Goal: Ask a question: Seek information or help from site administrators or community

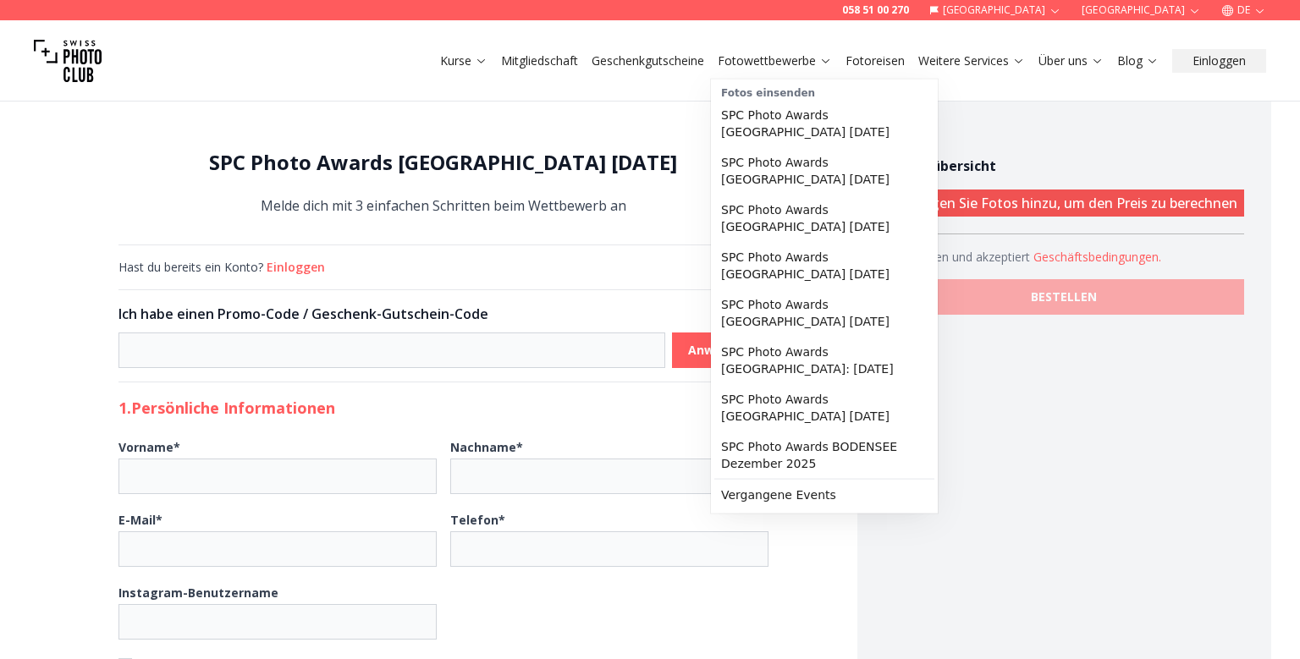
click at [805, 56] on link "Fotowettbewerbe" at bounding box center [774, 60] width 114 height 17
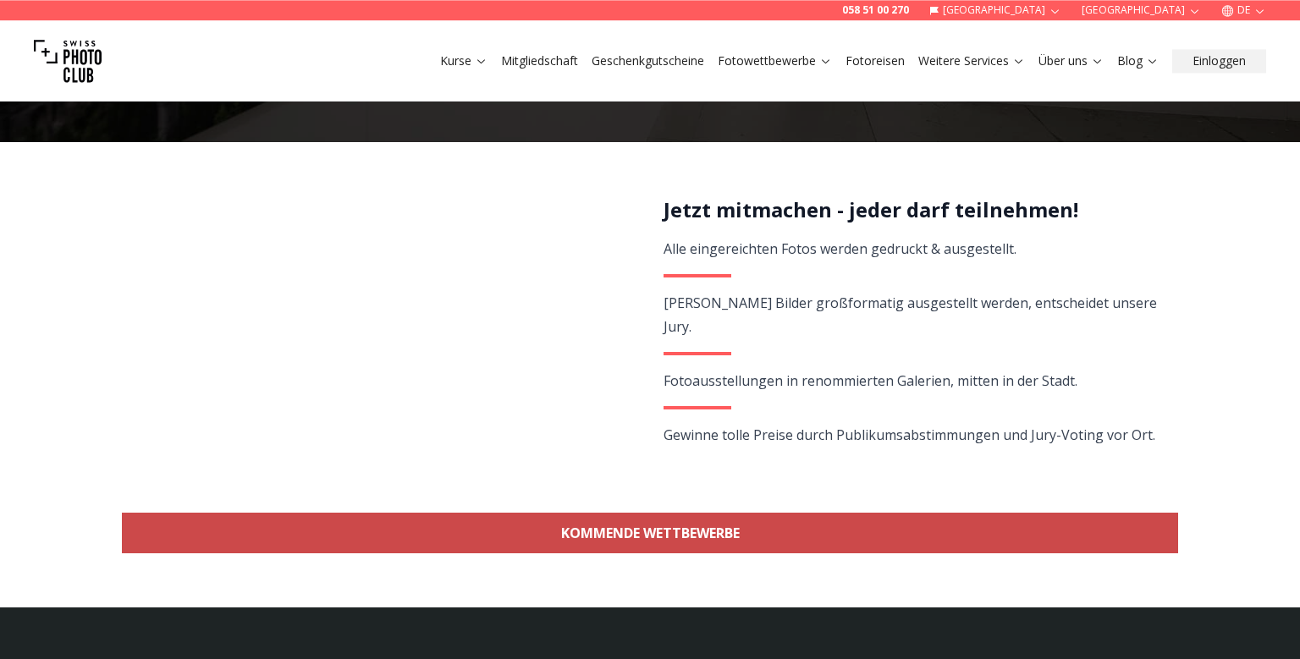
scroll to position [536, 0]
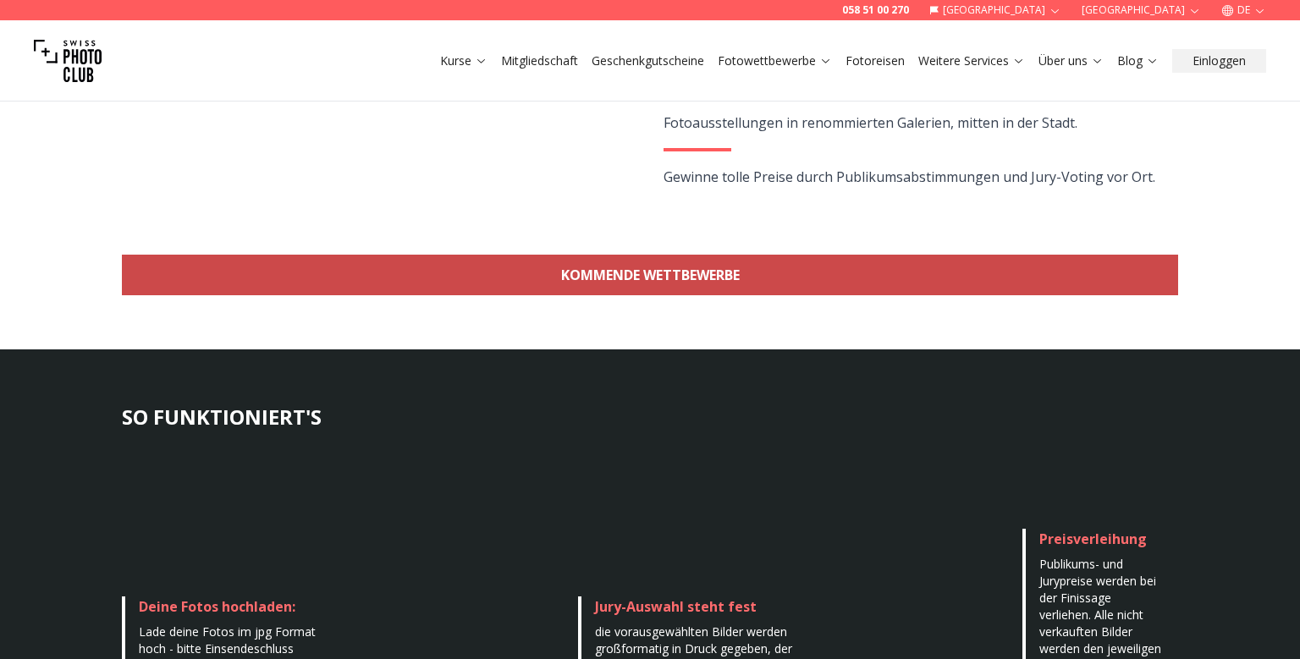
click at [617, 279] on link "KOMMENDE WETTBEWERBE" at bounding box center [650, 275] width 1056 height 41
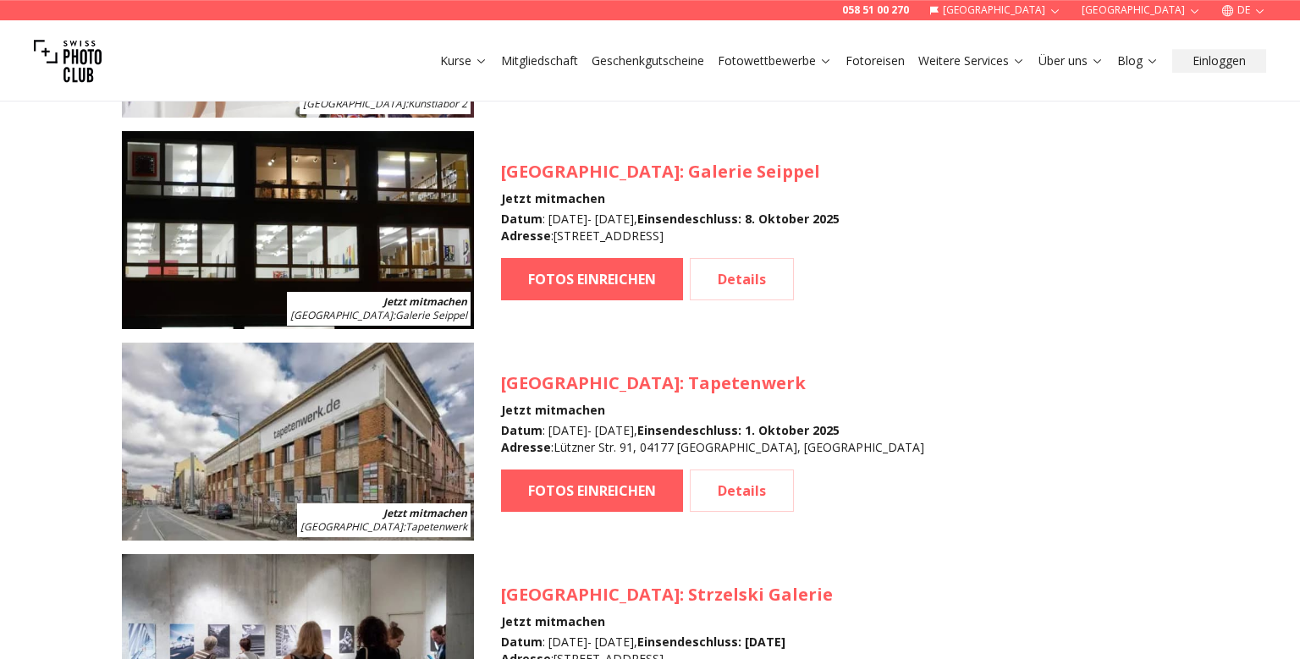
scroll to position [2044, 0]
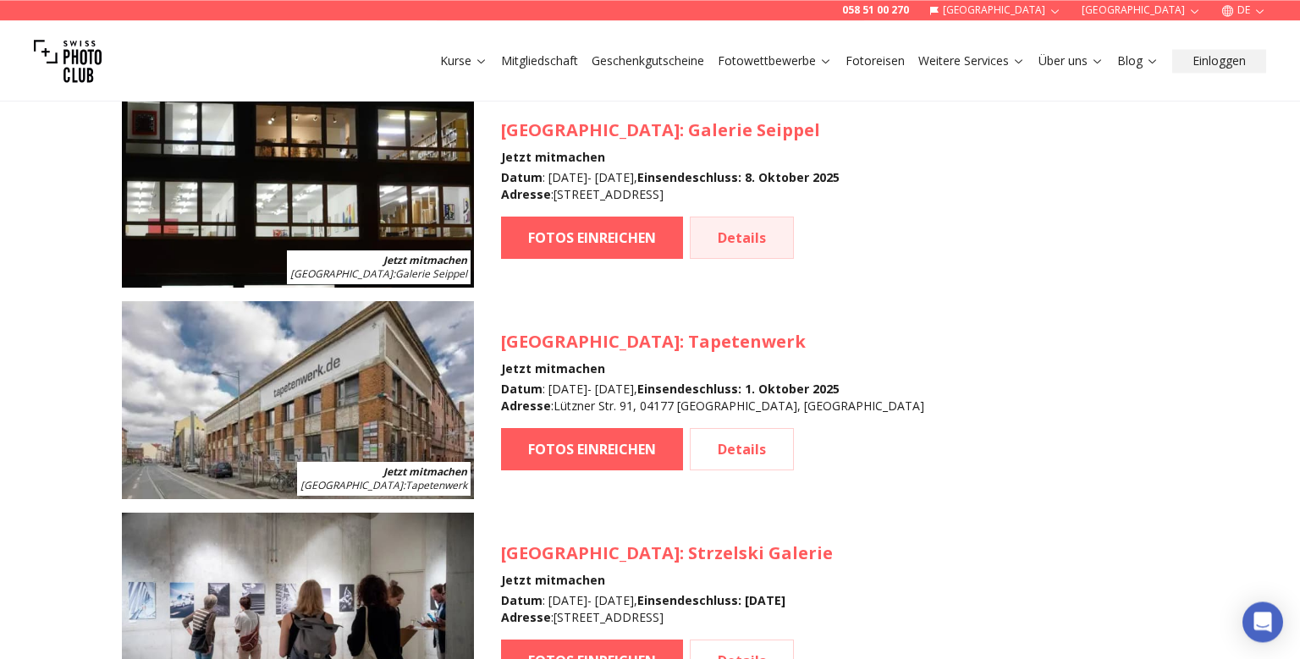
click at [760, 242] on link "Details" at bounding box center [742, 238] width 104 height 42
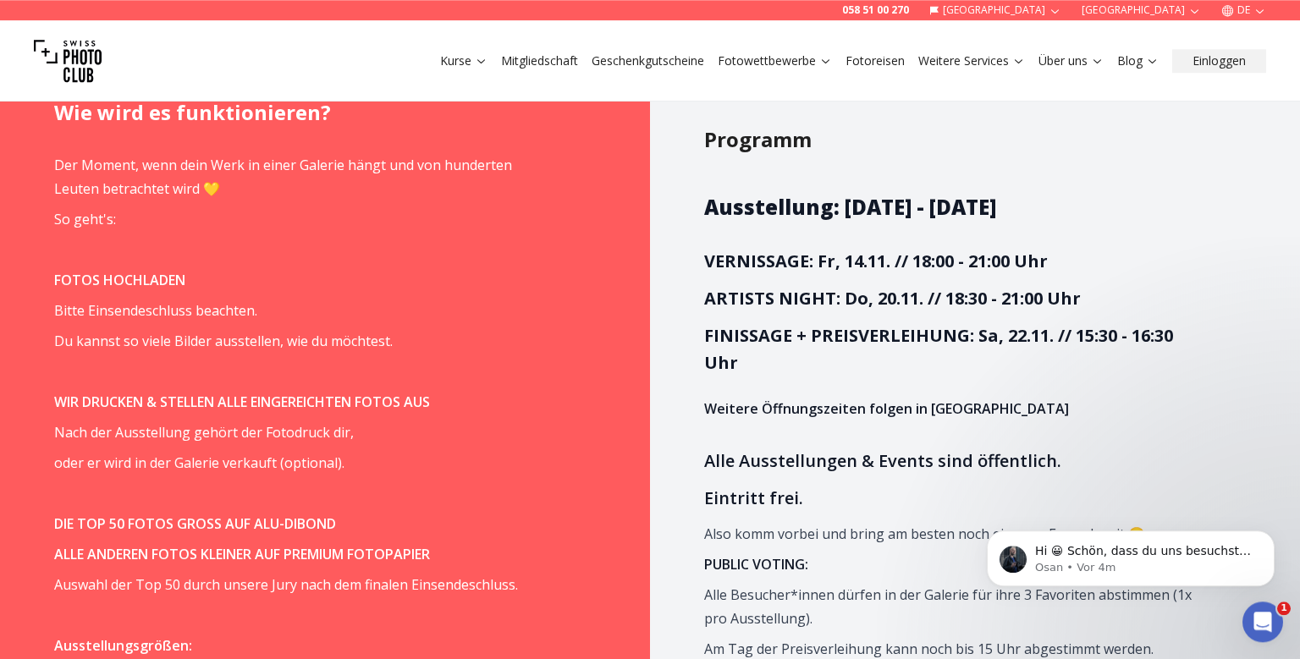
scroll to position [1047, 0]
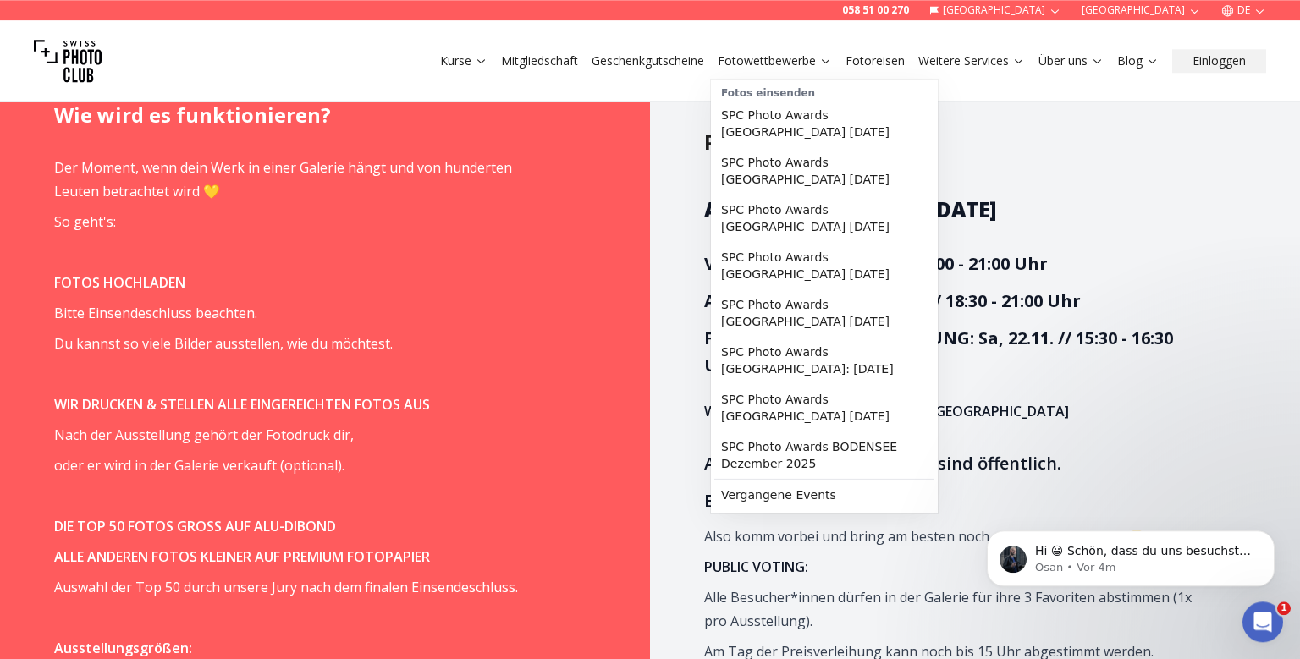
click at [727, 58] on link "Fotowettbewerbe" at bounding box center [774, 60] width 114 height 17
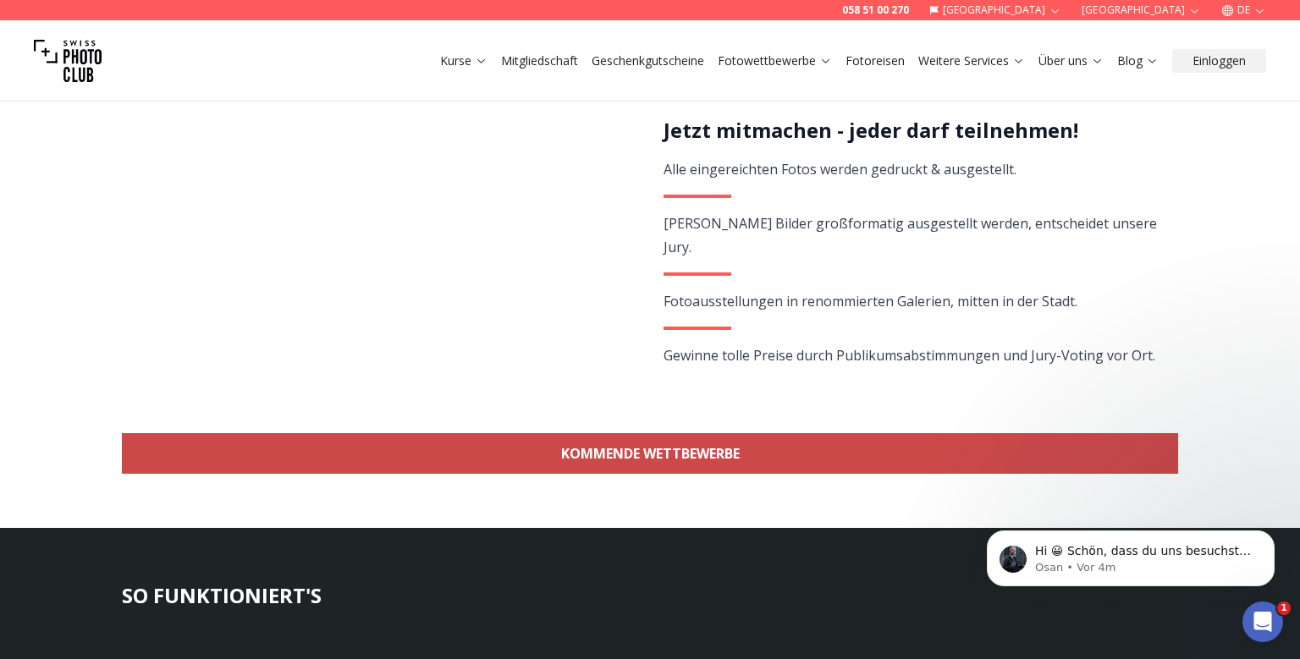
click at [698, 445] on link "KOMMENDE WETTBEWERBE" at bounding box center [650, 453] width 1056 height 41
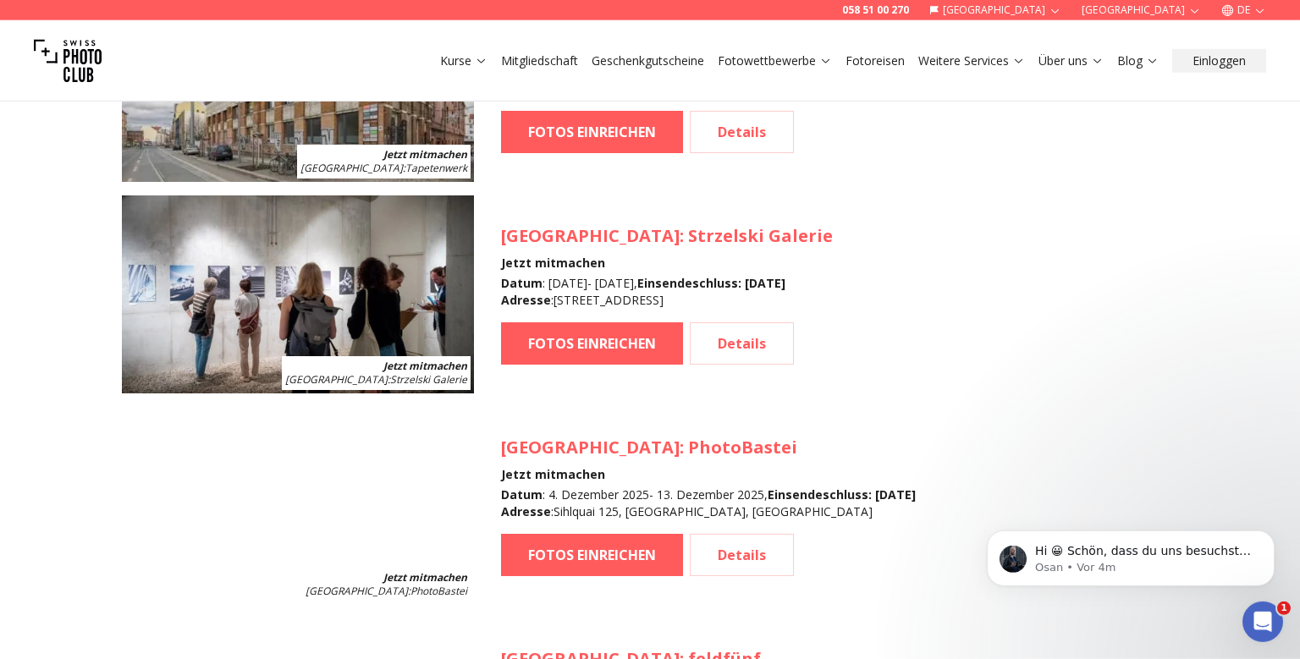
scroll to position [2401, 0]
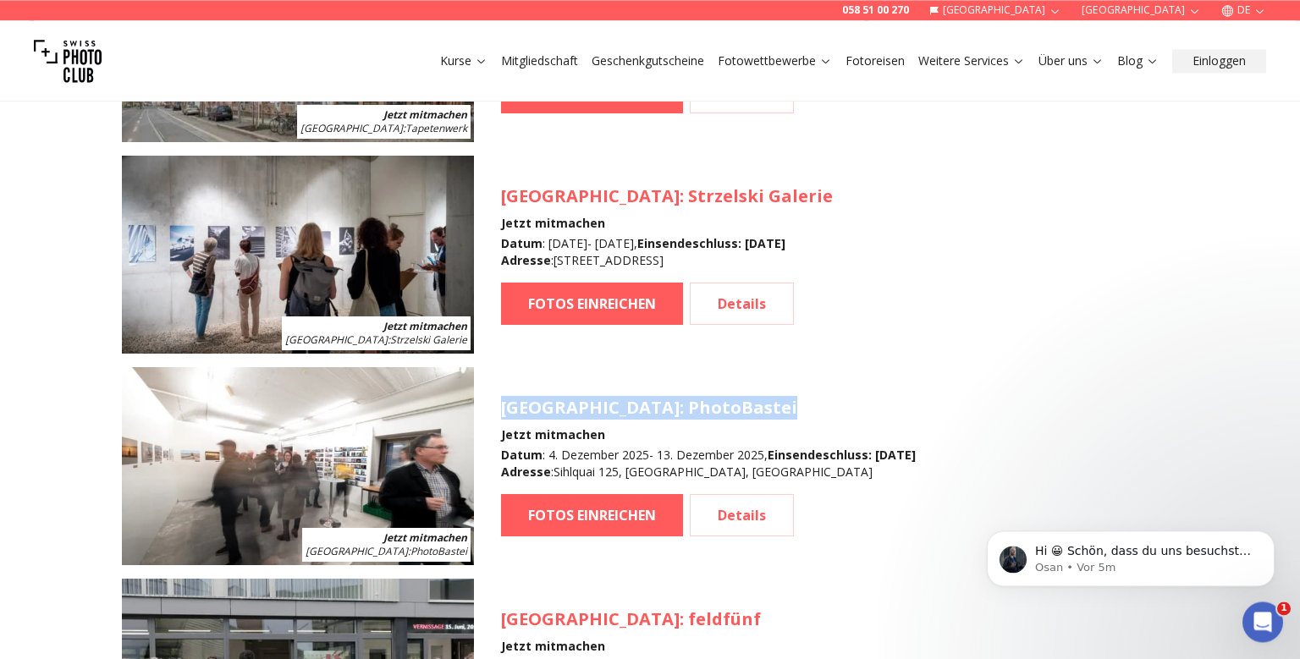
drag, startPoint x: 502, startPoint y: 409, endPoint x: 665, endPoint y: 406, distance: 163.3
click at [665, 406] on h3 "[GEOGRAPHIC_DATA] : PhotoBastei" at bounding box center [708, 408] width 415 height 24
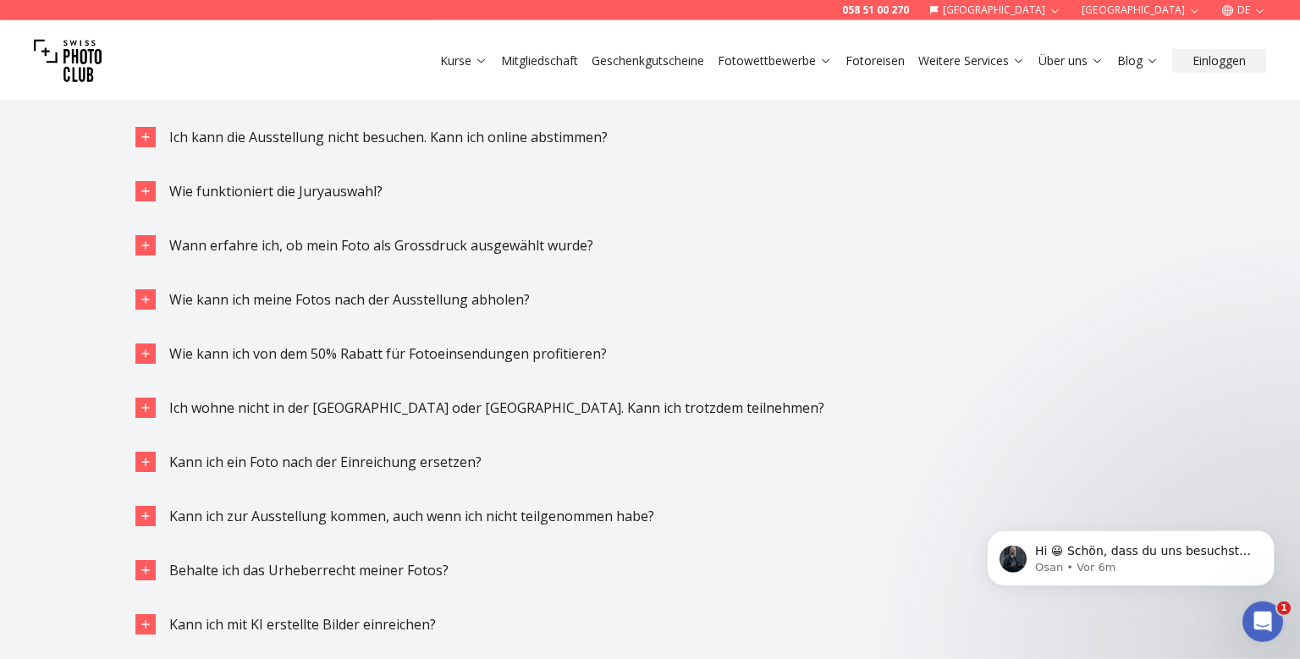
scroll to position [4646, 0]
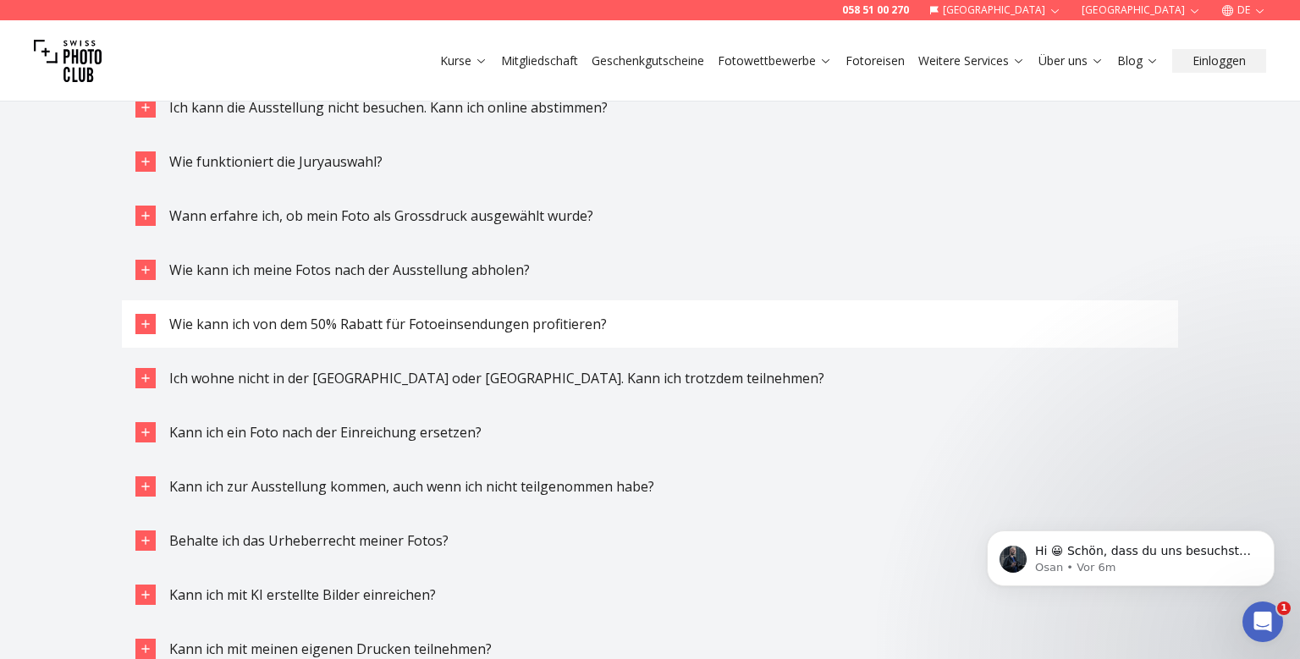
click at [310, 326] on span "Wie kann ich von dem 50% Rabatt für Fotoeinsendungen profitieren?" at bounding box center [387, 324] width 437 height 19
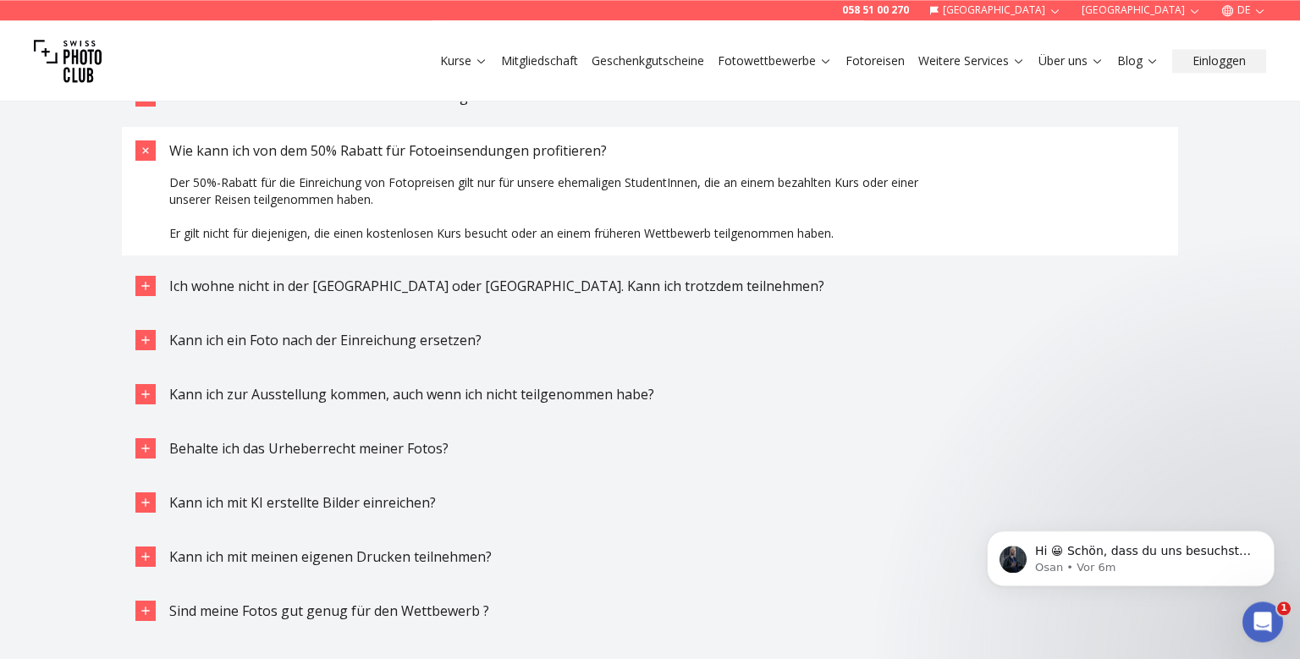
scroll to position [4824, 0]
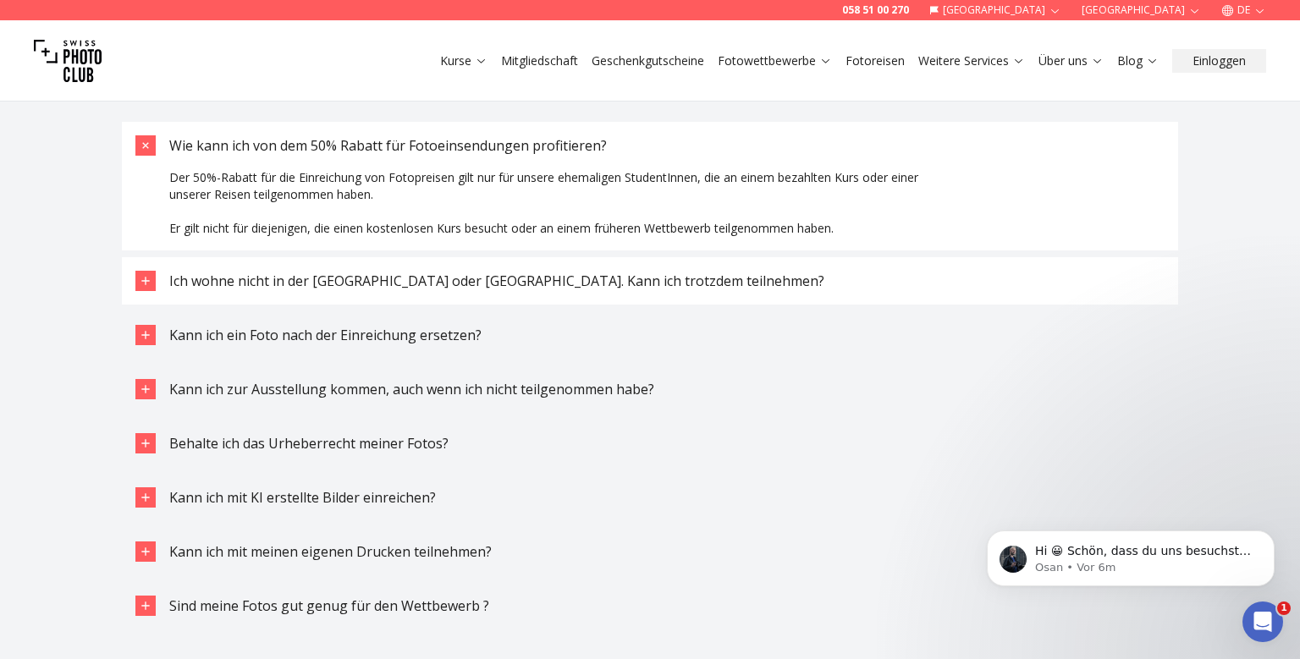
click at [483, 281] on span "Ich wohne nicht in der [GEOGRAPHIC_DATA] oder [GEOGRAPHIC_DATA]. Kann ich trotz…" at bounding box center [496, 281] width 655 height 19
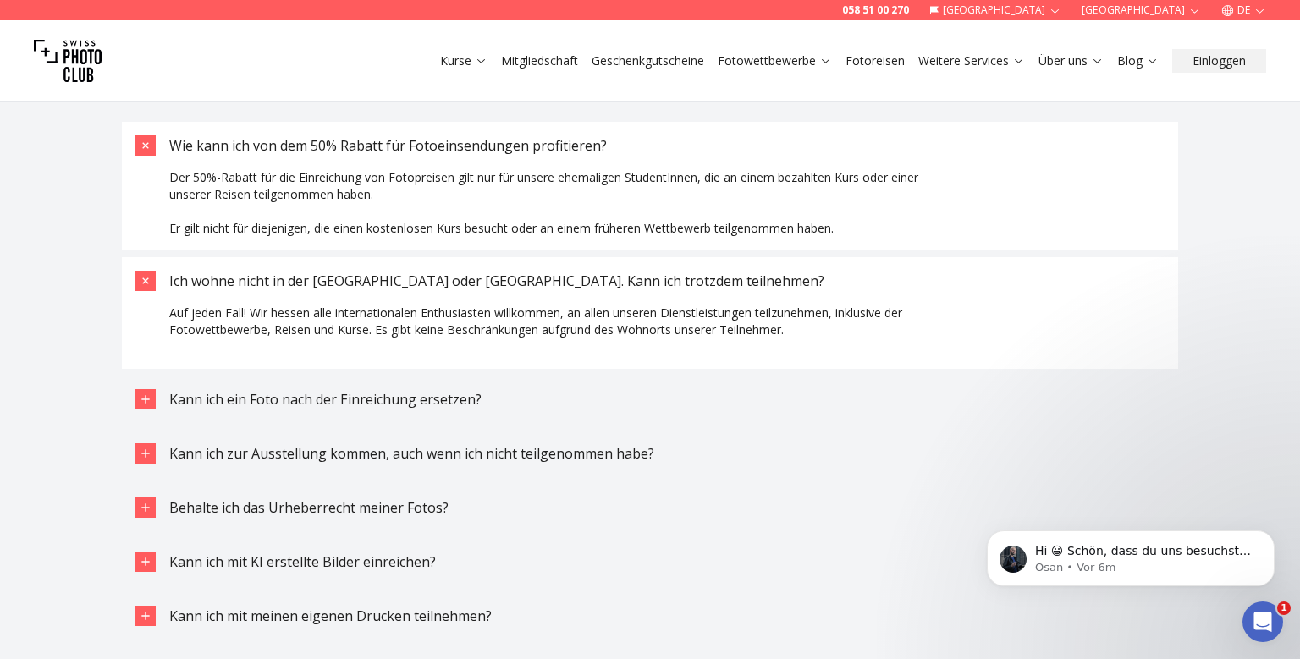
scroll to position [4914, 0]
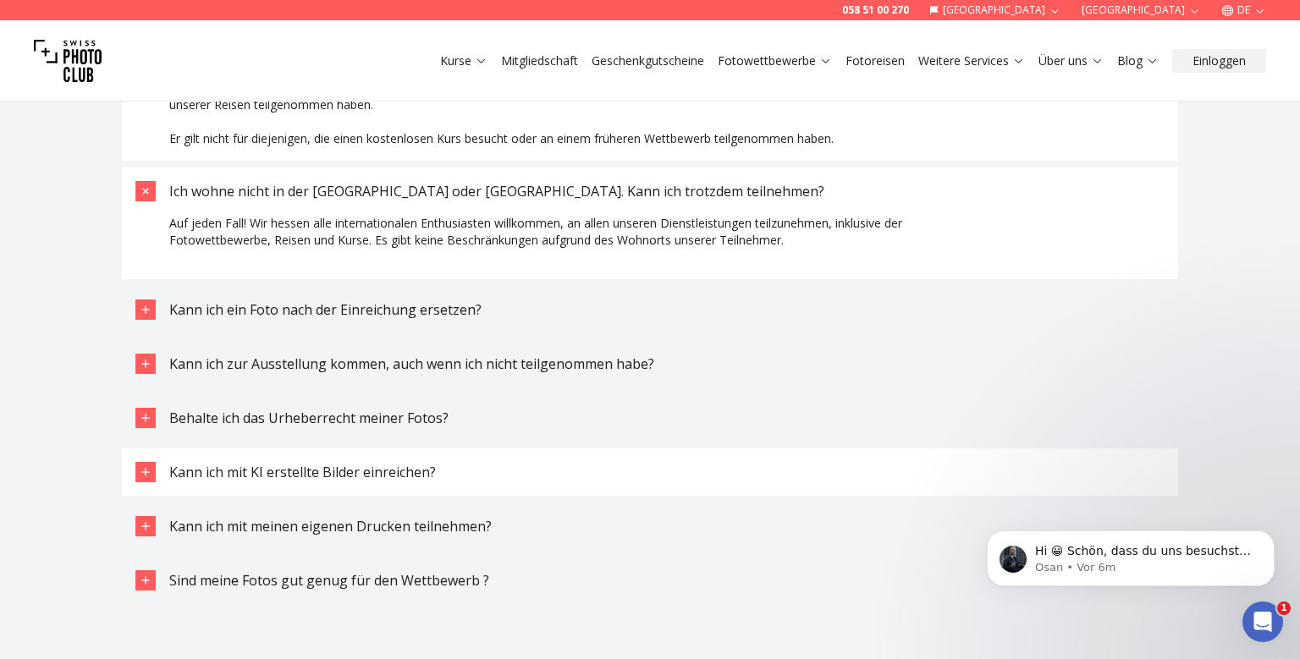
click at [265, 472] on span "Kann ich mit KI erstellte Bilder einreichen?" at bounding box center [302, 472] width 267 height 19
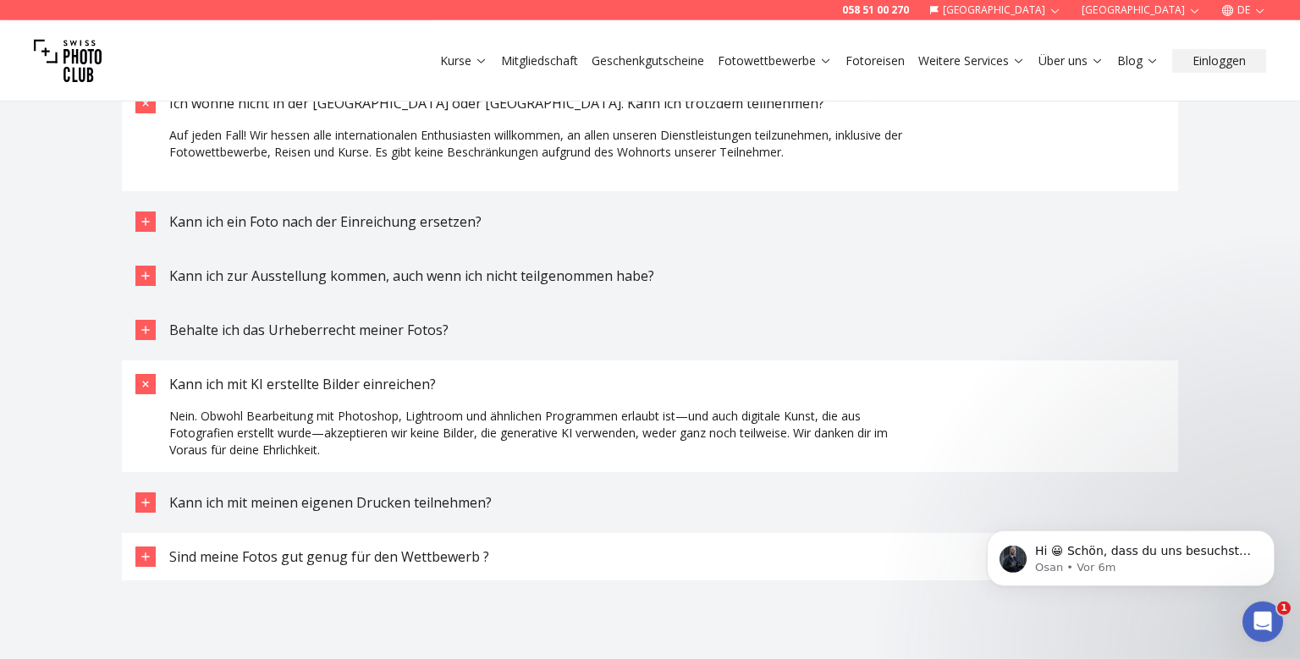
scroll to position [5003, 0]
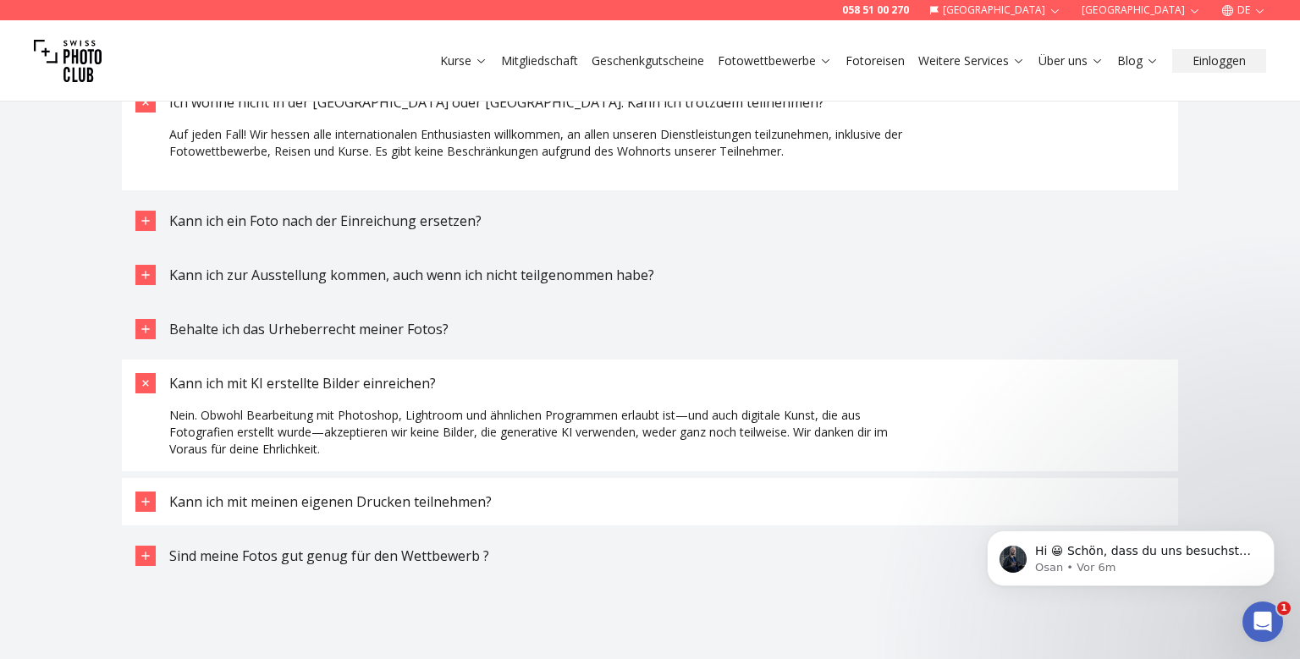
click at [252, 501] on span "Kann ich mit meinen eigenen Drucken teilnehmen?" at bounding box center [330, 501] width 322 height 19
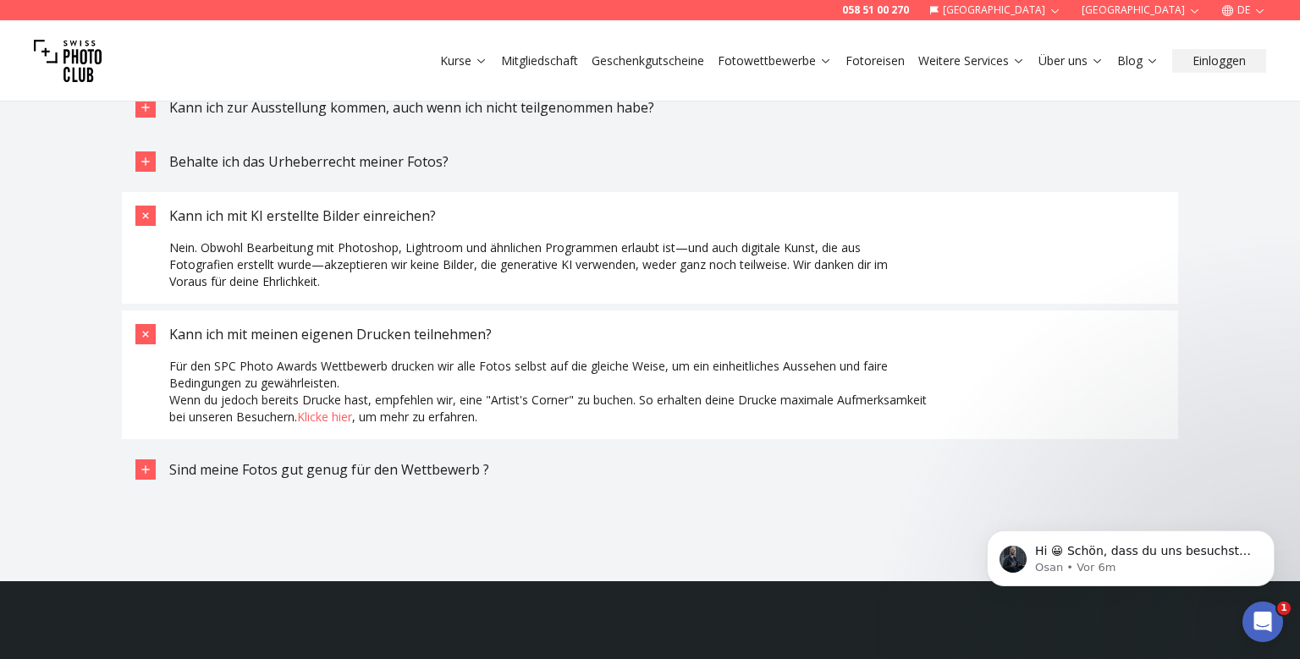
scroll to position [5181, 0]
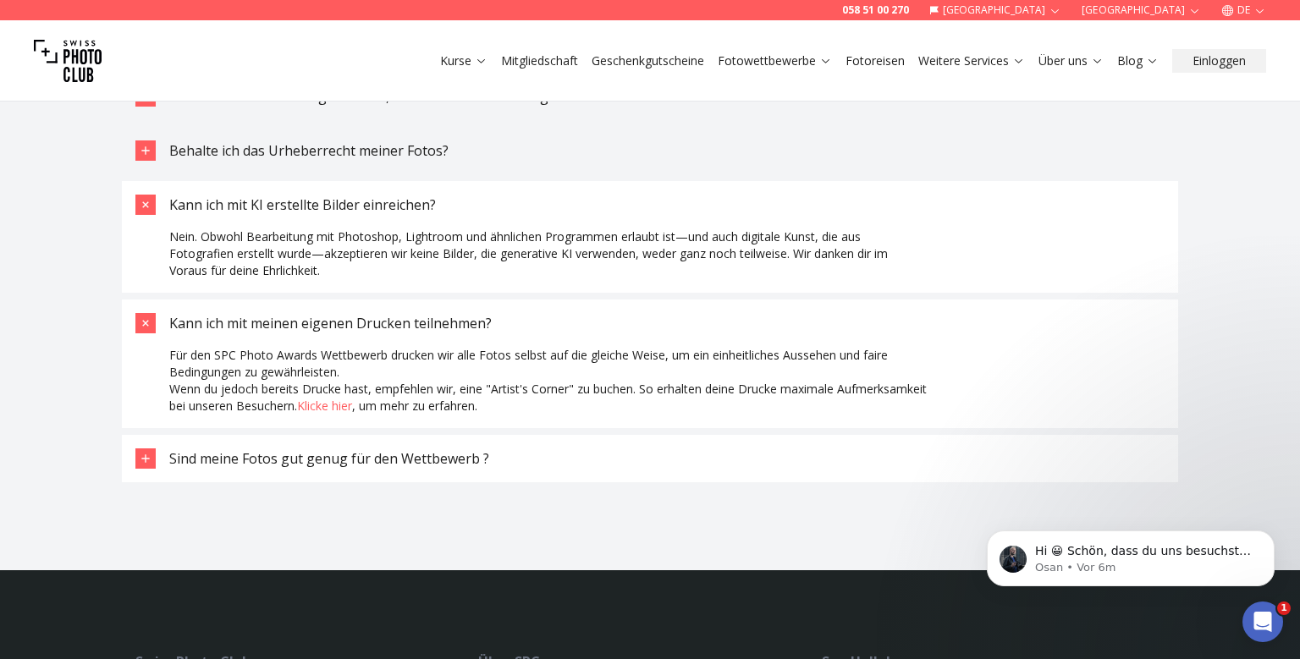
click at [347, 464] on span "Sind meine Fotos gut genug für den Wettbewerb ?" at bounding box center [329, 458] width 320 height 19
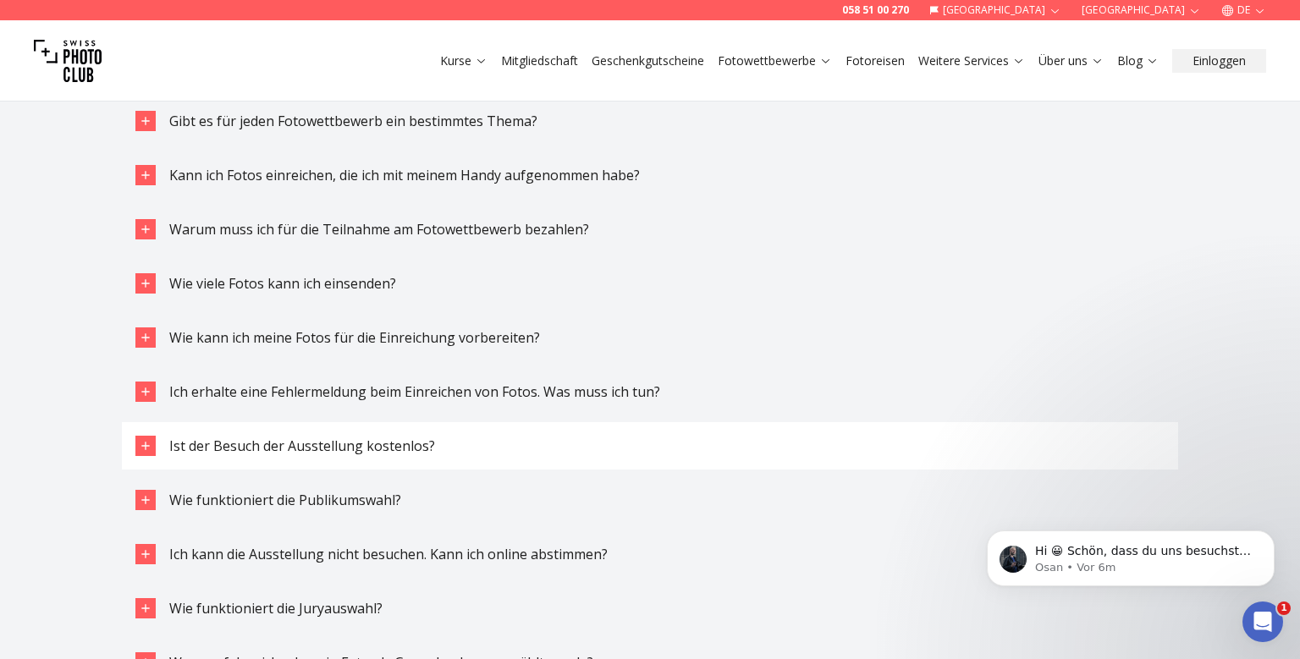
scroll to position [4109, 0]
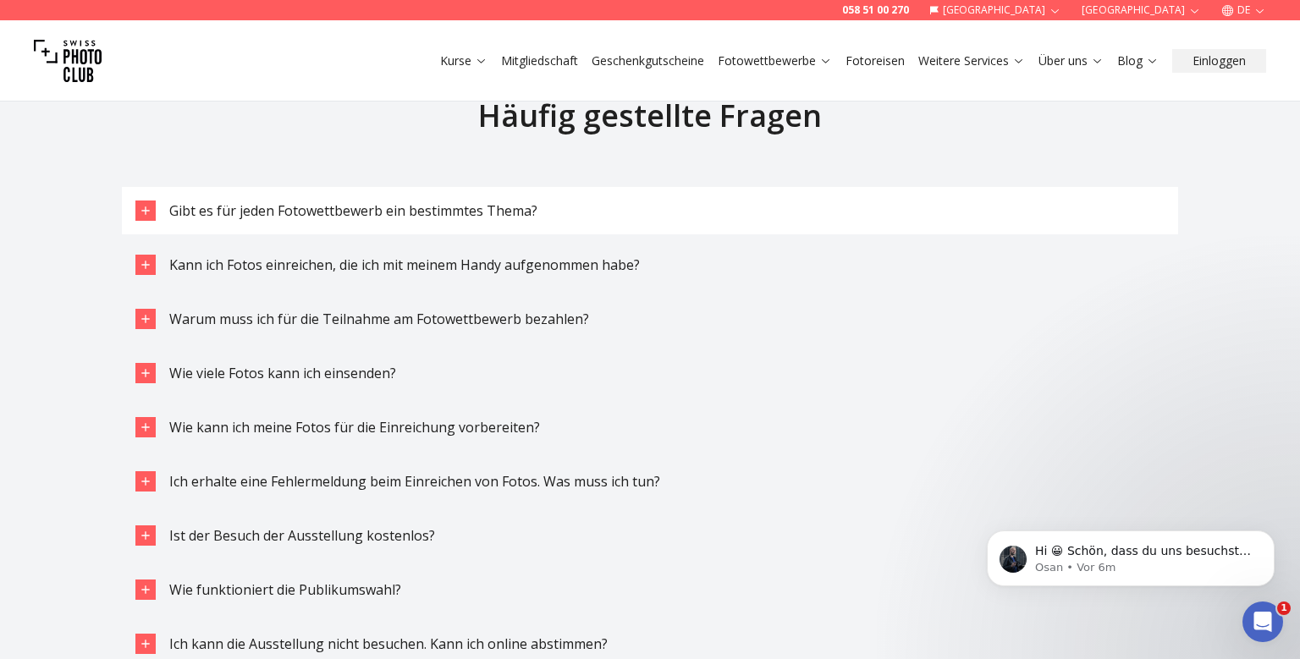
click at [320, 216] on span "Gibt es für jeden Fotowettbewerb ein bestimmtes Thema?" at bounding box center [353, 210] width 368 height 19
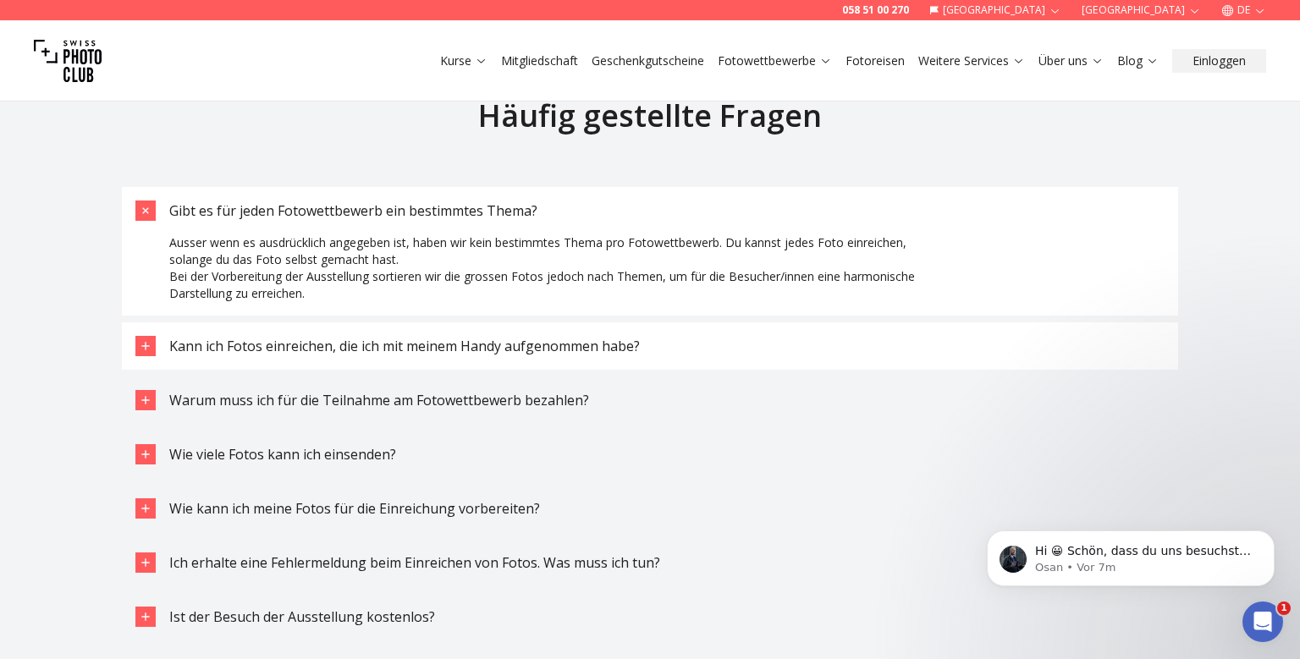
click at [317, 348] on span "Kann ich Fotos einreichen, die ich mit meinem Handy aufgenommen habe?" at bounding box center [404, 346] width 470 height 19
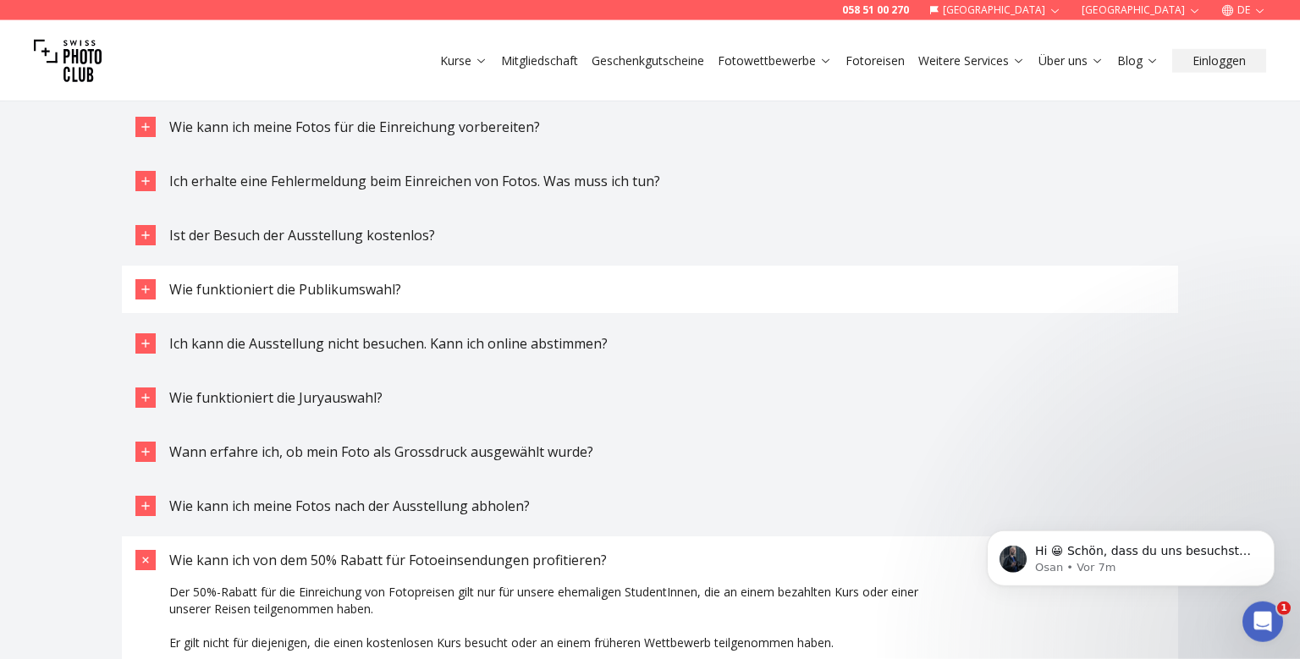
scroll to position [4556, 0]
click at [246, 291] on span "Wie funktioniert die Publikumswahl?" at bounding box center [285, 288] width 232 height 19
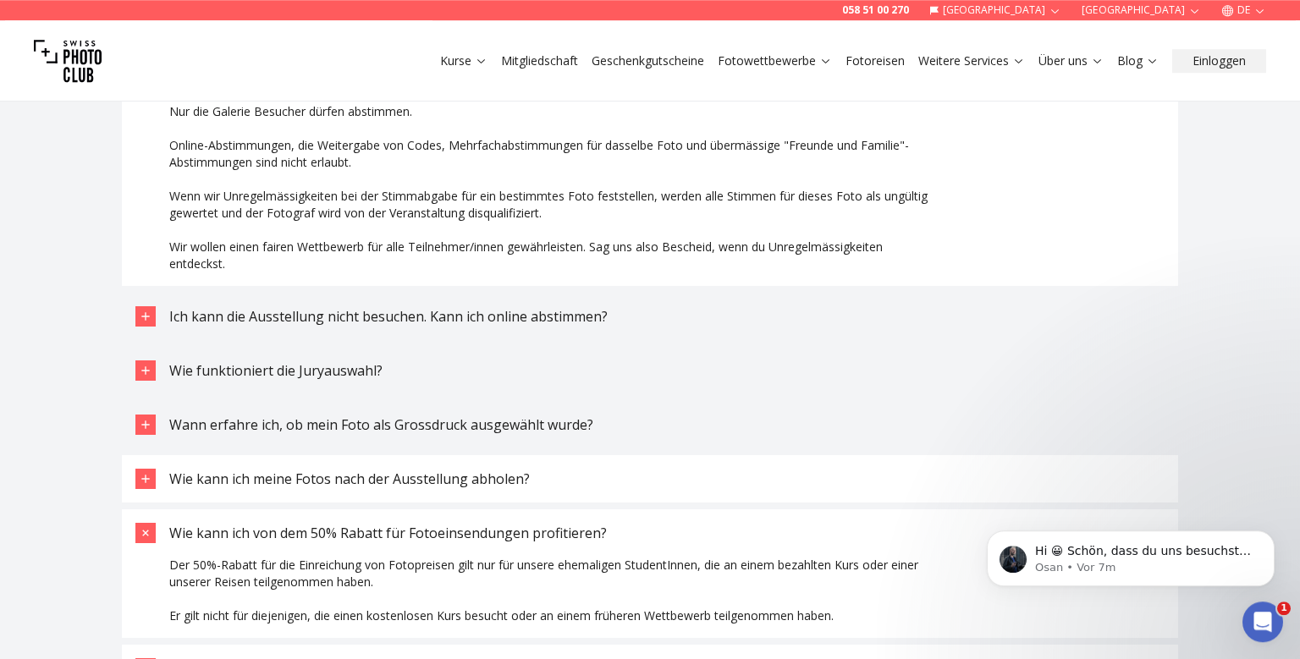
scroll to position [4914, 0]
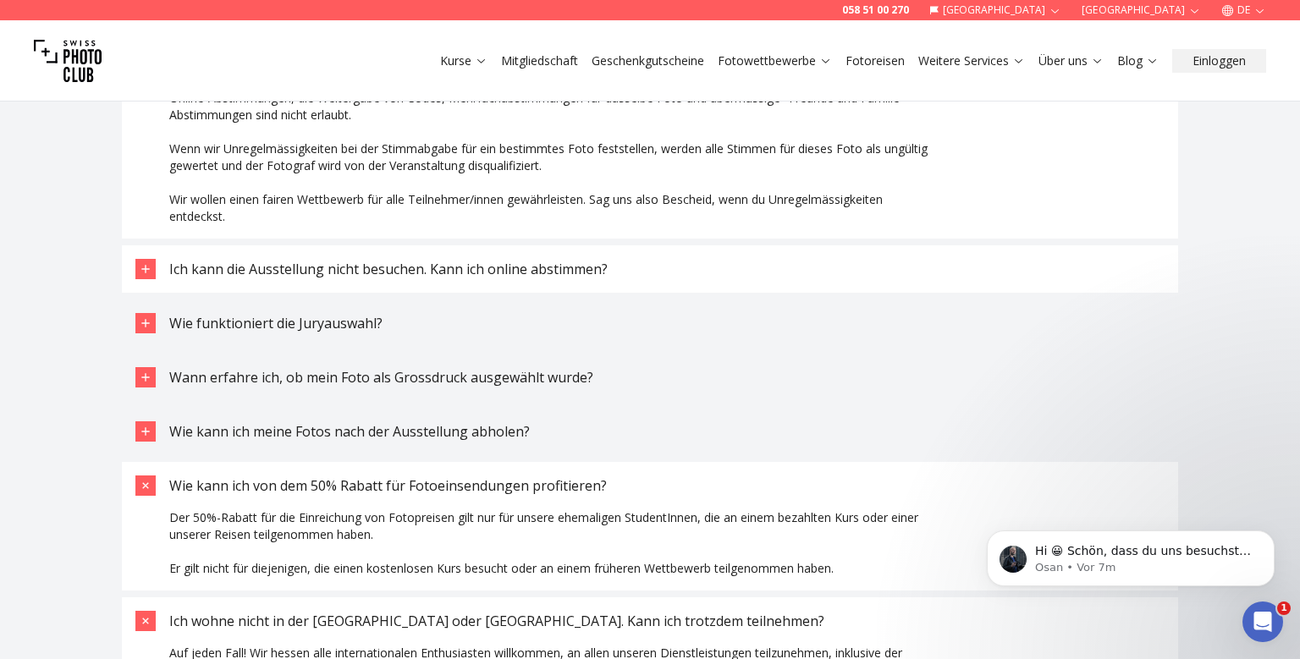
click at [405, 266] on span "Ich kann die Ausstellung nicht besuchen. Kann ich online abstimmen?" at bounding box center [388, 269] width 438 height 19
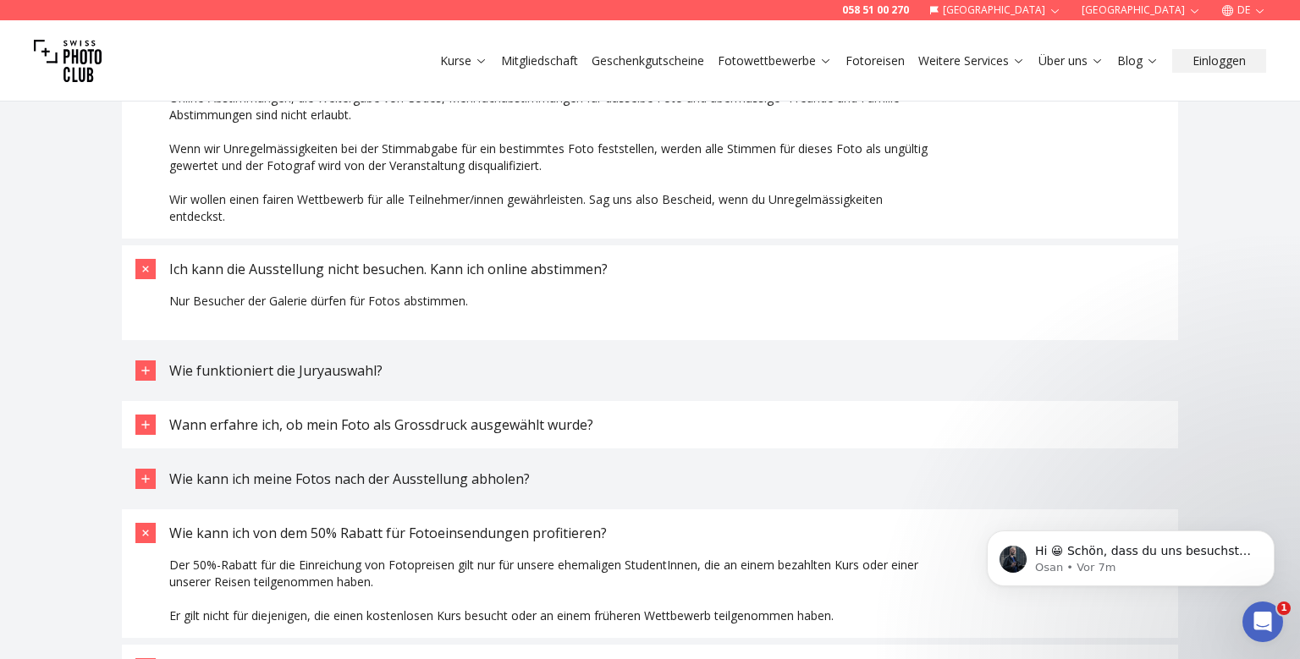
scroll to position [5003, 0]
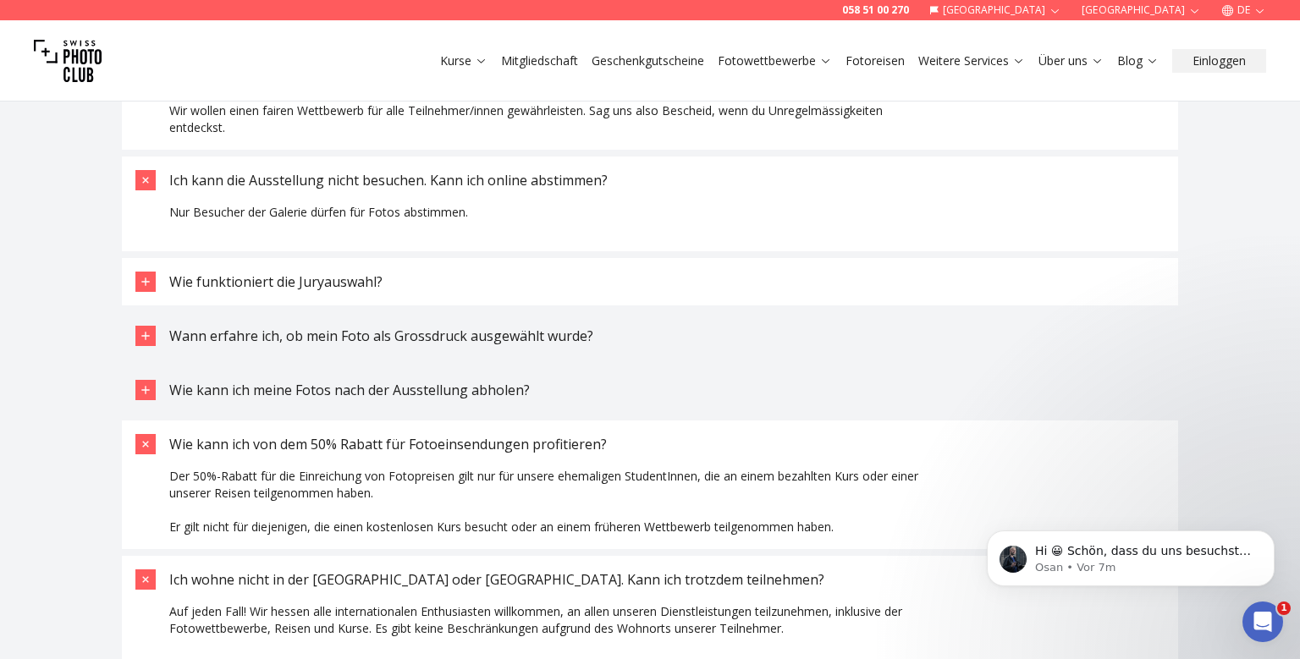
click at [234, 284] on span "Wie funktioniert die Juryauswahl?" at bounding box center [275, 281] width 213 height 19
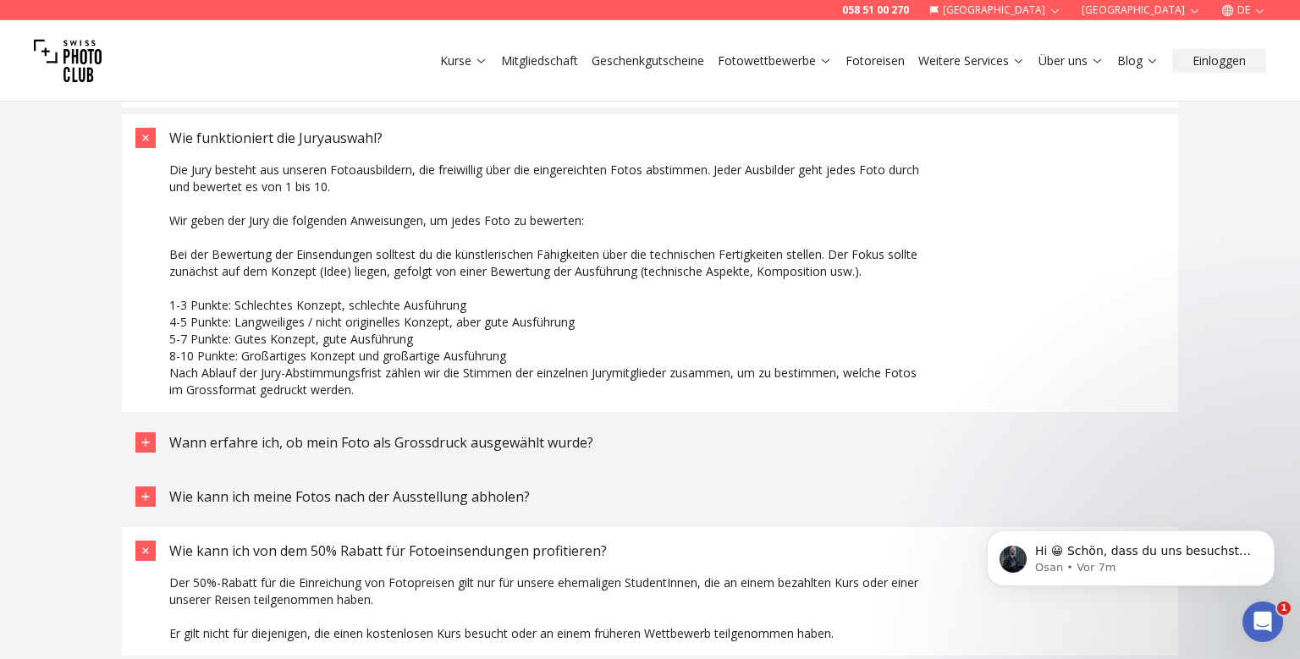
scroll to position [5181, 0]
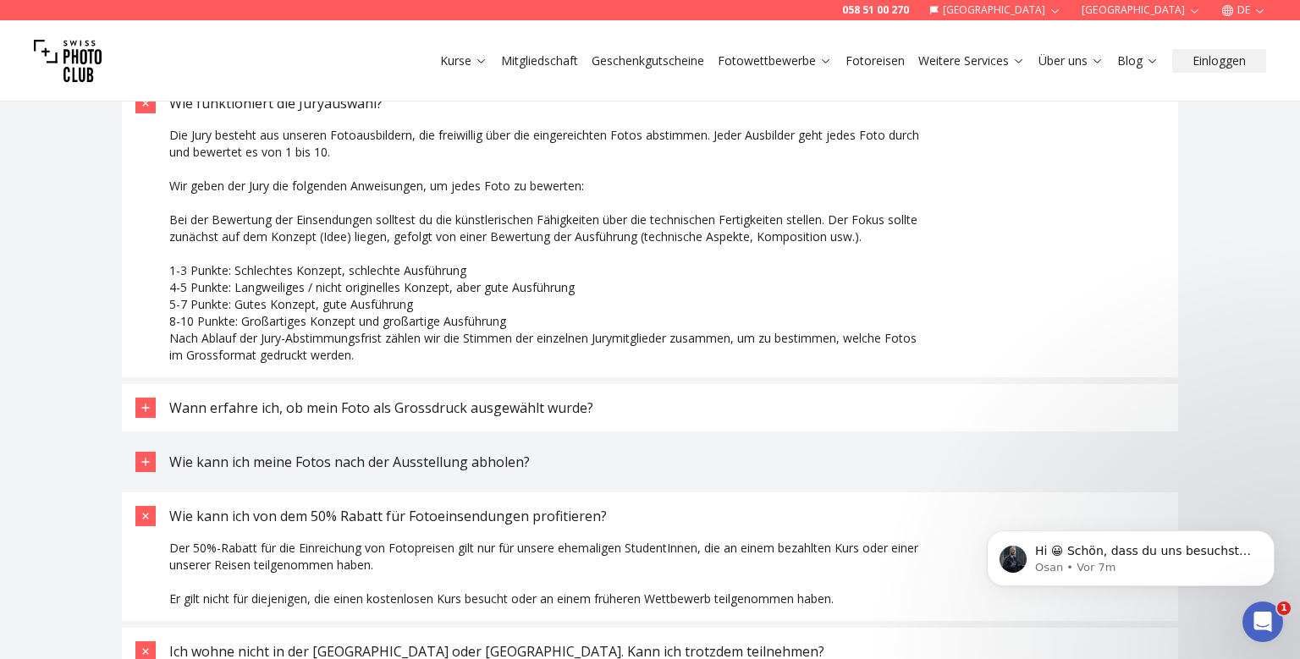
click at [427, 404] on span "Wann erfahre ich, ob mein Foto als Grossdruck ausgewählt wurde?" at bounding box center [381, 407] width 424 height 19
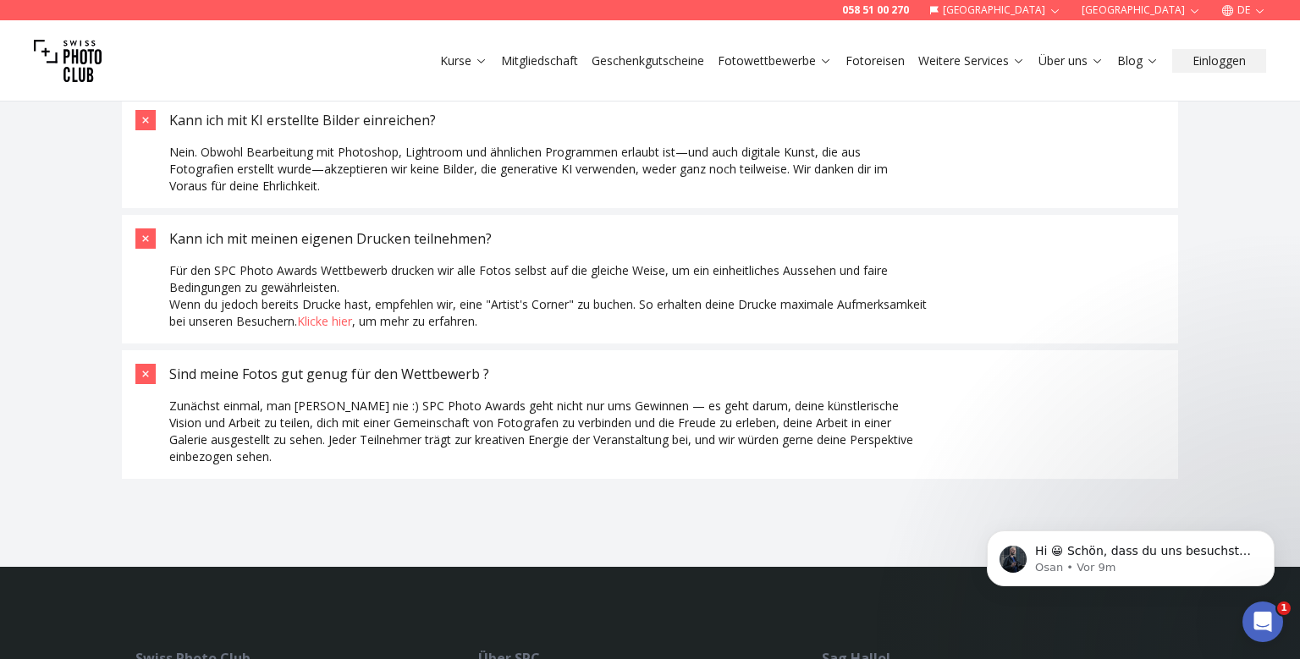
scroll to position [6436, 0]
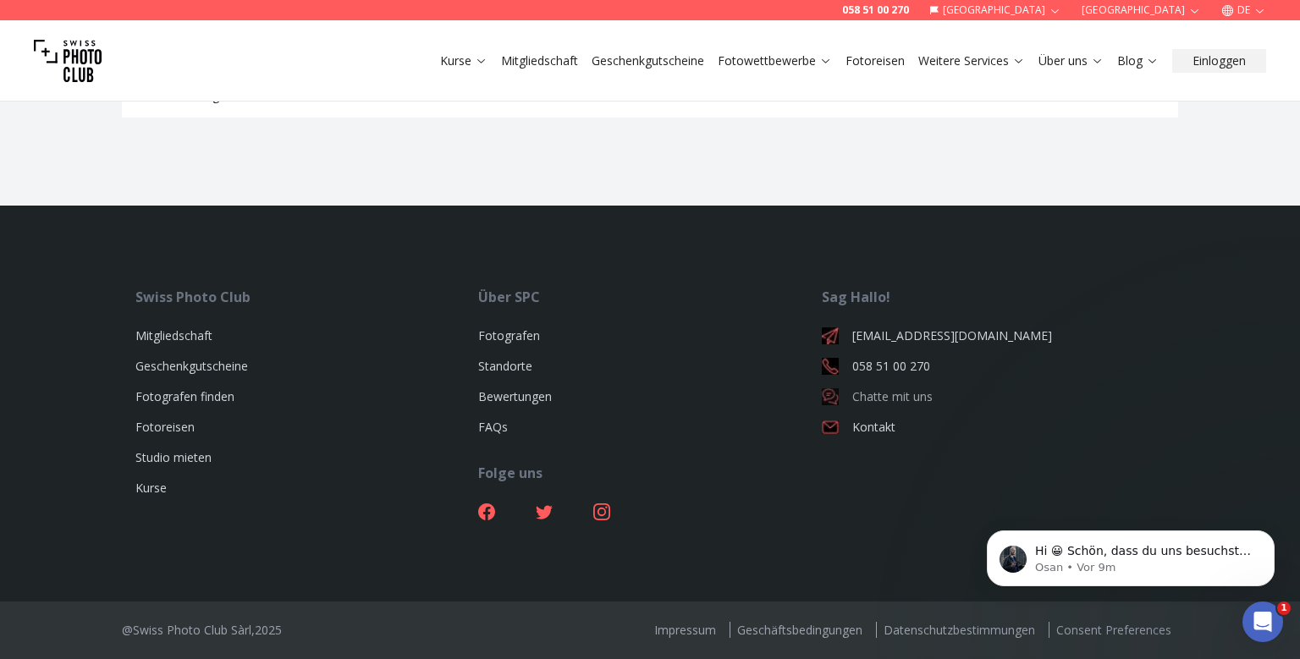
click at [898, 395] on link "Chatte mit uns" at bounding box center [992, 396] width 343 height 17
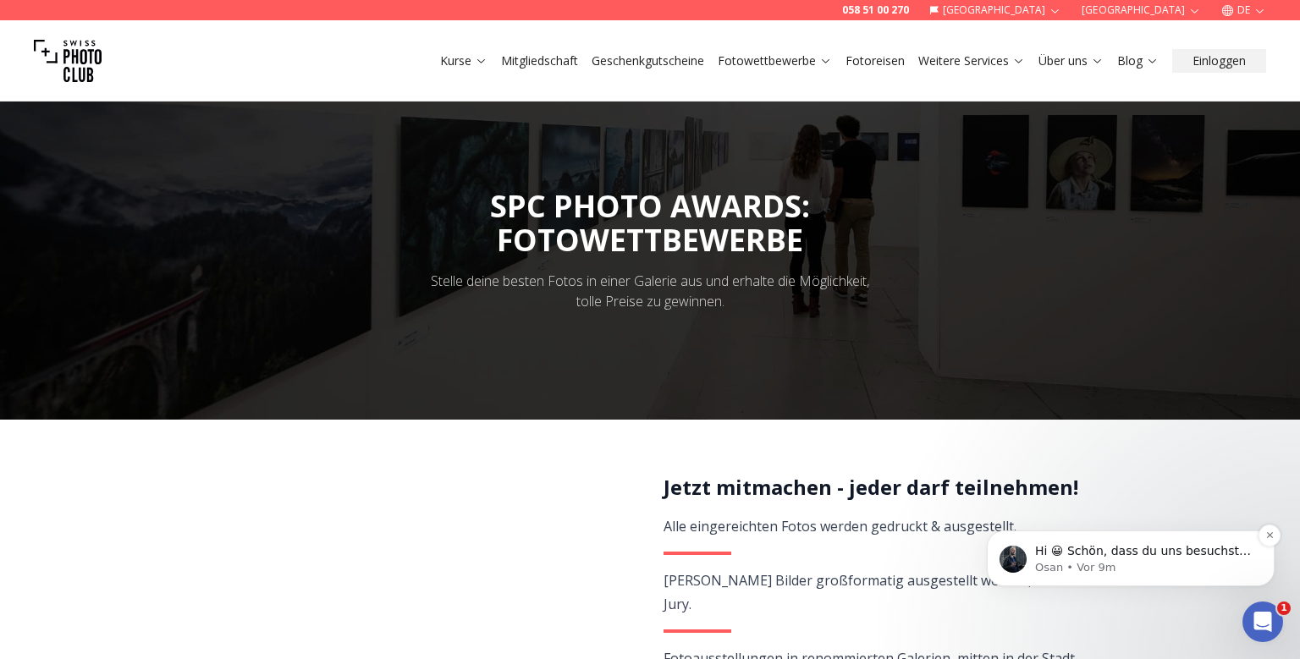
click at [1124, 552] on p "Hi 😀 Schön, dass du uns besuchst. Stell' uns gerne jederzeit Fragen oder hinter…" at bounding box center [1144, 551] width 218 height 17
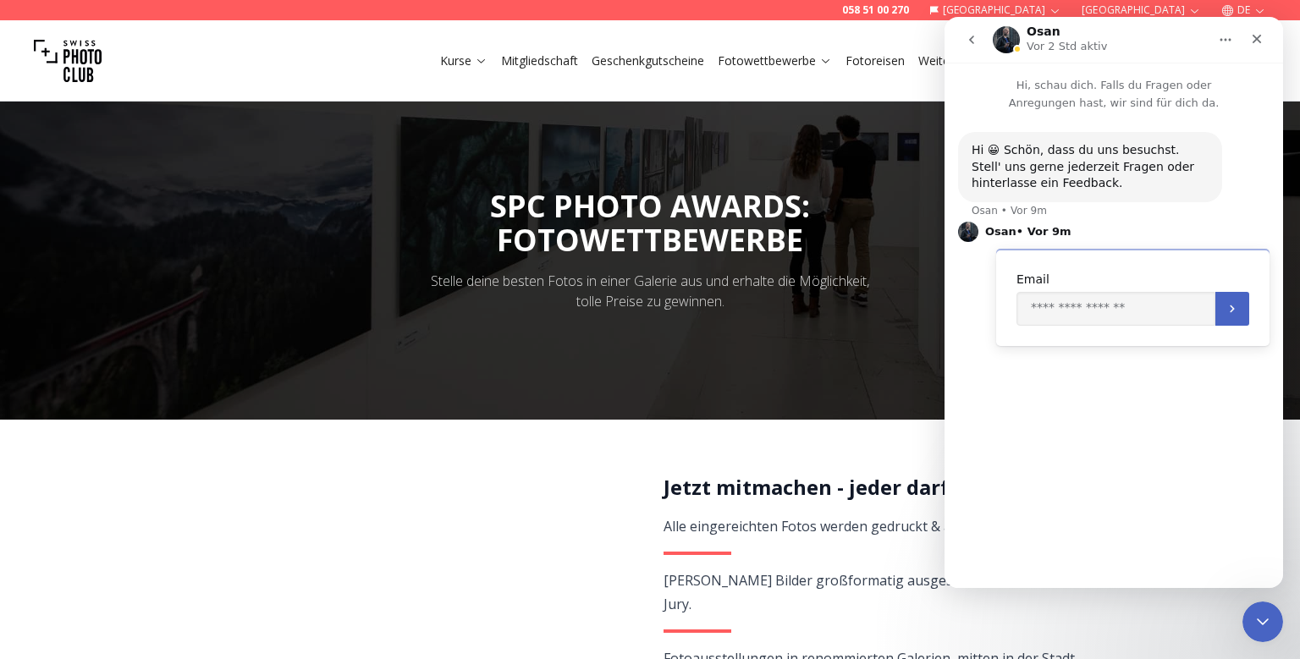
click at [1102, 92] on p "Hi, schau dich. Falls du Fragen oder Anregungen hast, wir sind für dich da." at bounding box center [1113, 87] width 338 height 49
click at [1052, 168] on div "Hi 😀 Schön, dass du uns besuchst. Stell' uns gerne jederzeit Fragen oder hinter…" at bounding box center [1089, 167] width 237 height 50
click at [1064, 313] on input "Enter your email" at bounding box center [1115, 309] width 199 height 34
type input "**********"
click at [1227, 316] on button "Übermitteln" at bounding box center [1232, 309] width 34 height 34
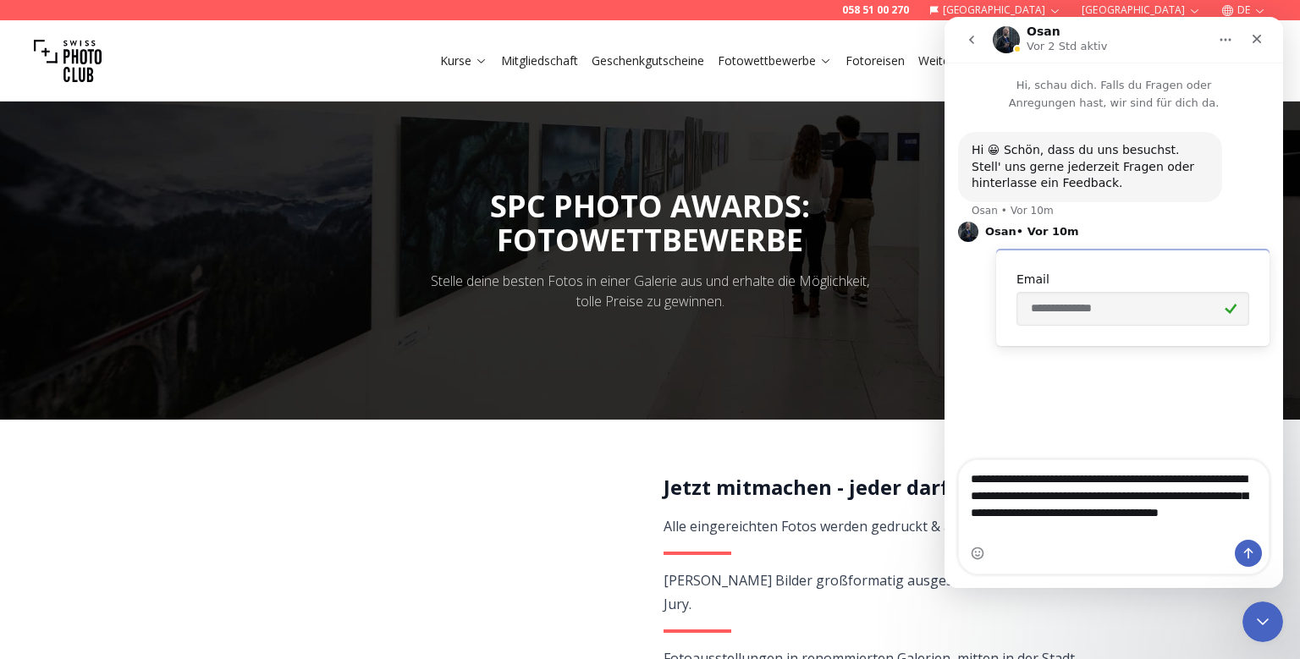
click at [969, 477] on textarea "**********" at bounding box center [1114, 500] width 310 height 80
click at [1078, 537] on textarea "**********" at bounding box center [1114, 500] width 310 height 80
type textarea "**********"
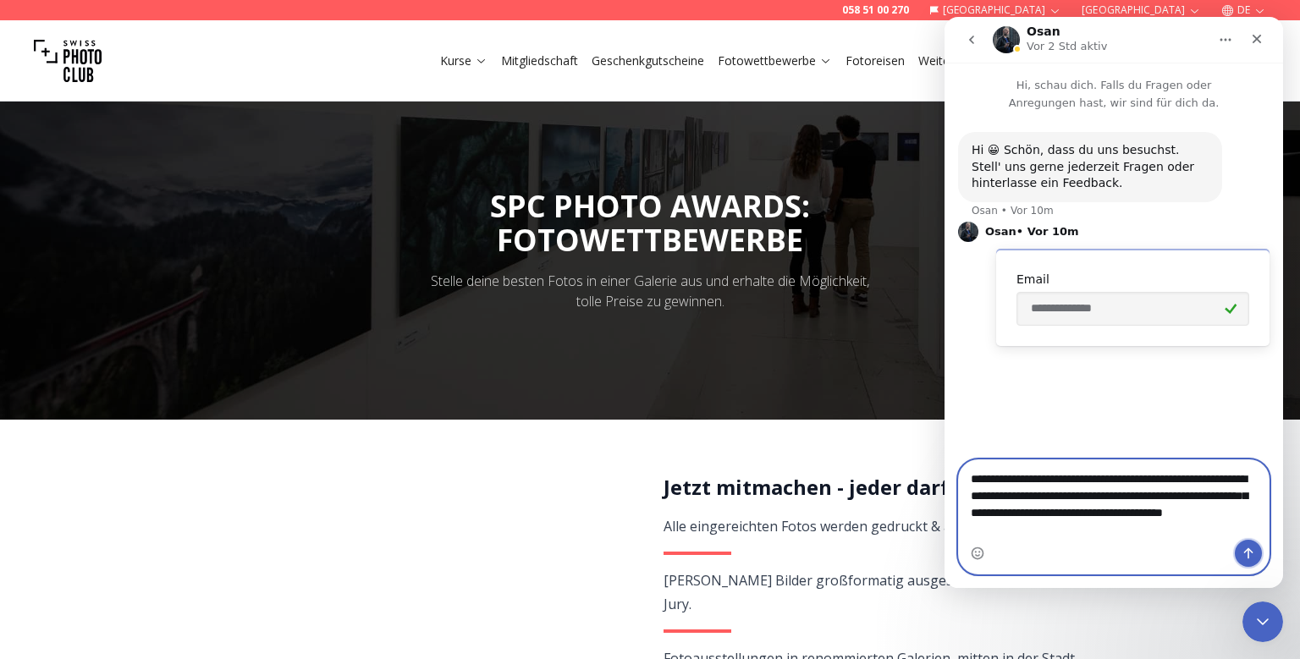
click at [1253, 554] on icon "Sende eine Nachricht…" at bounding box center [1248, 554] width 14 height 14
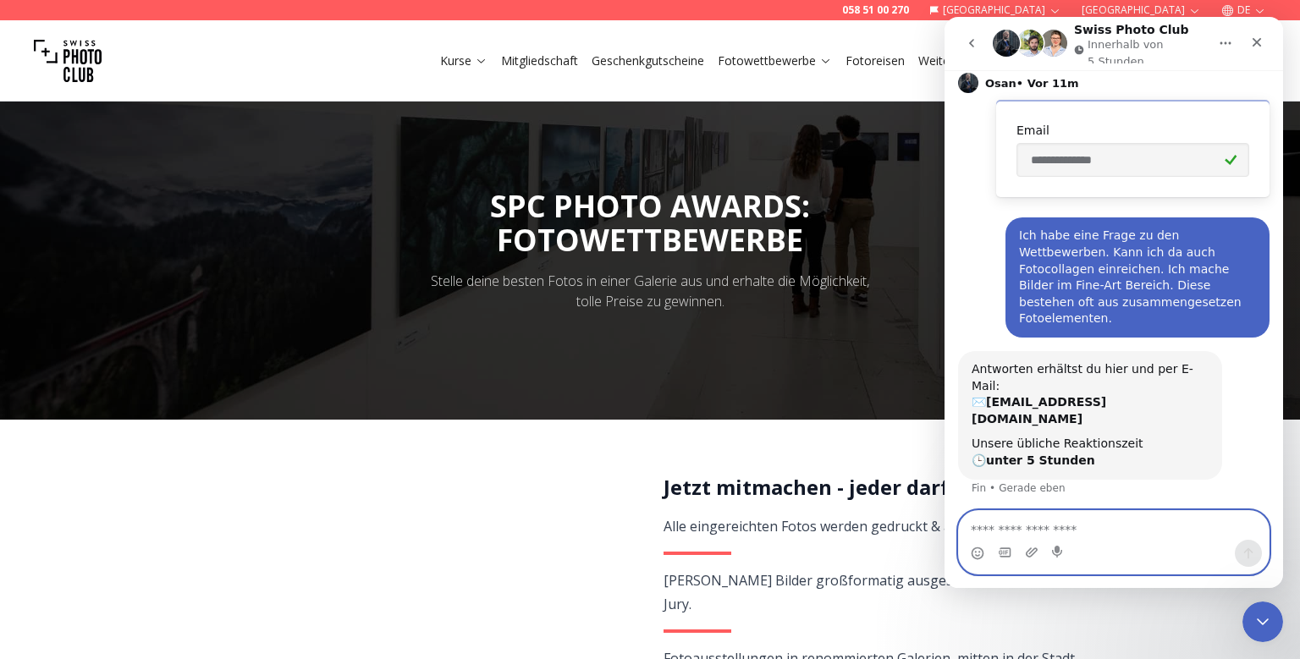
scroll to position [157, 0]
